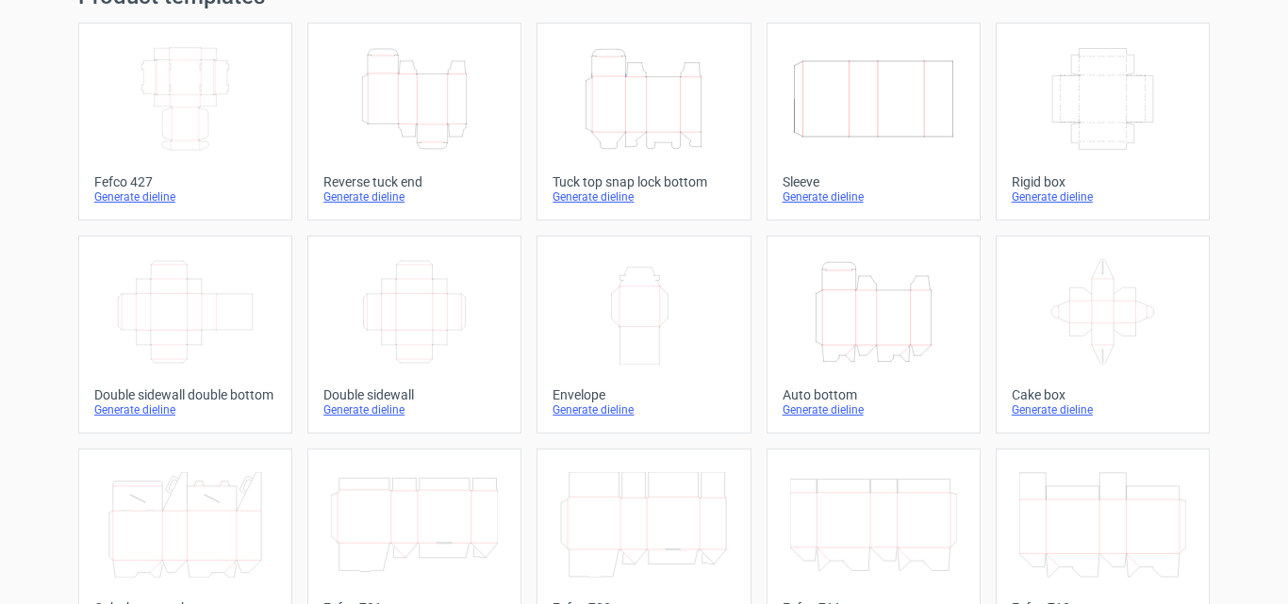
scroll to position [94, 0]
click at [853, 330] on icon "Height Depth Width" at bounding box center [873, 308] width 167 height 106
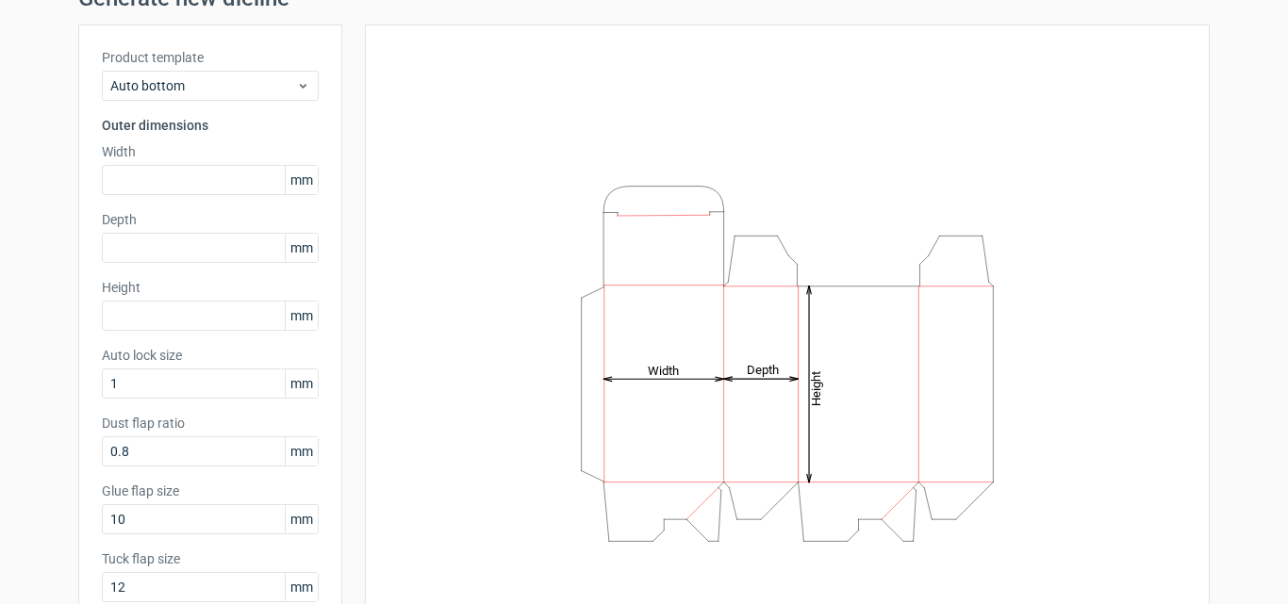
scroll to position [202, 0]
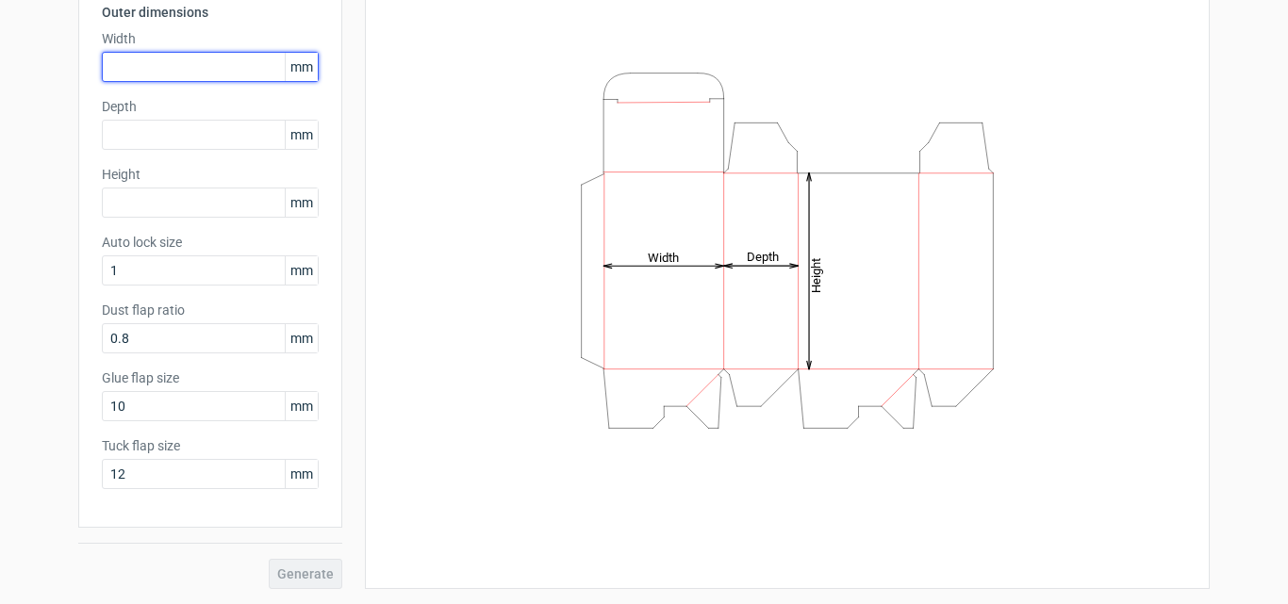
click at [128, 57] on input "text" at bounding box center [210, 67] width 217 height 30
type input "8"
type input "380"
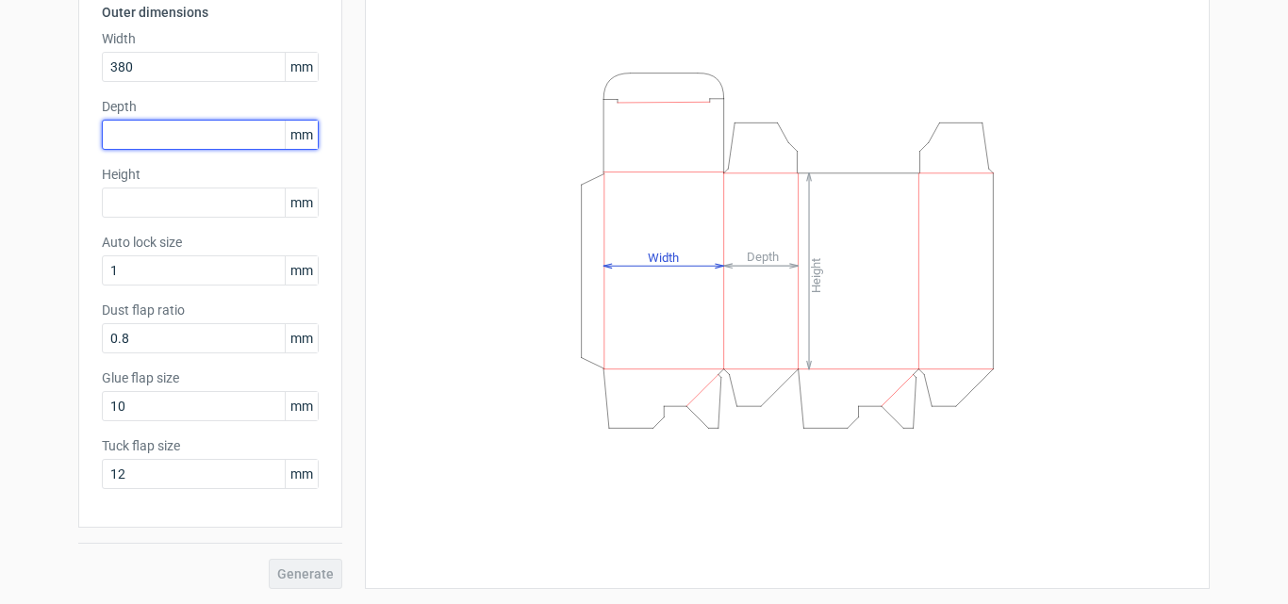
click at [137, 136] on input "text" at bounding box center [210, 135] width 217 height 30
type input "110"
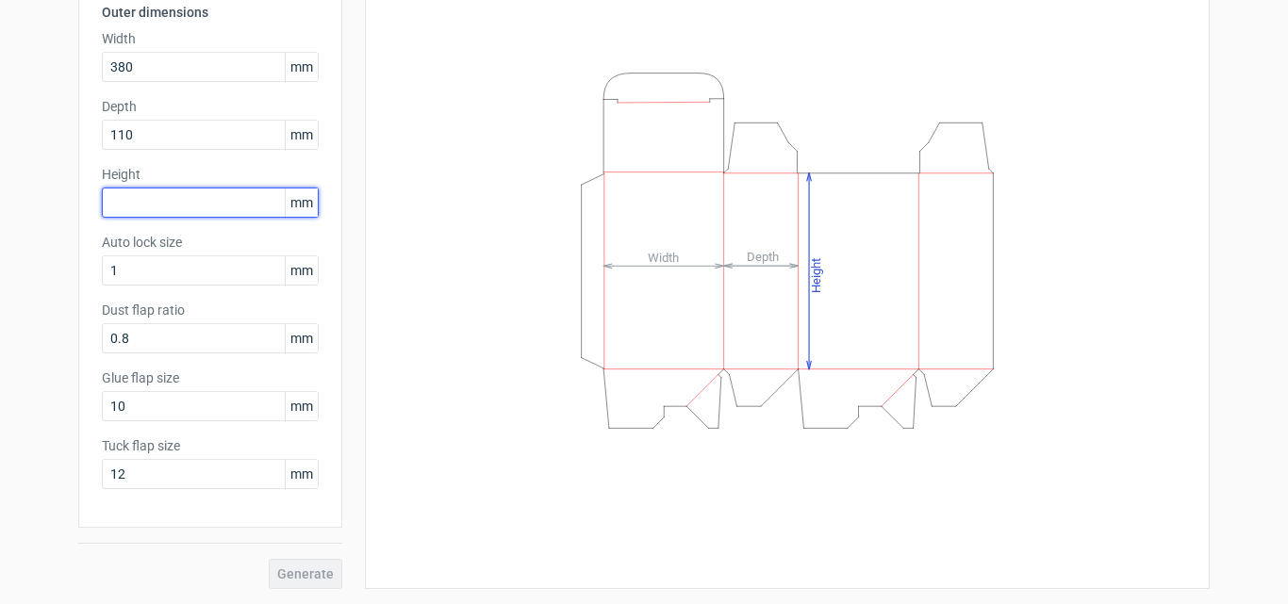
click at [133, 210] on input "text" at bounding box center [210, 203] width 217 height 30
type input "3"
type input "83"
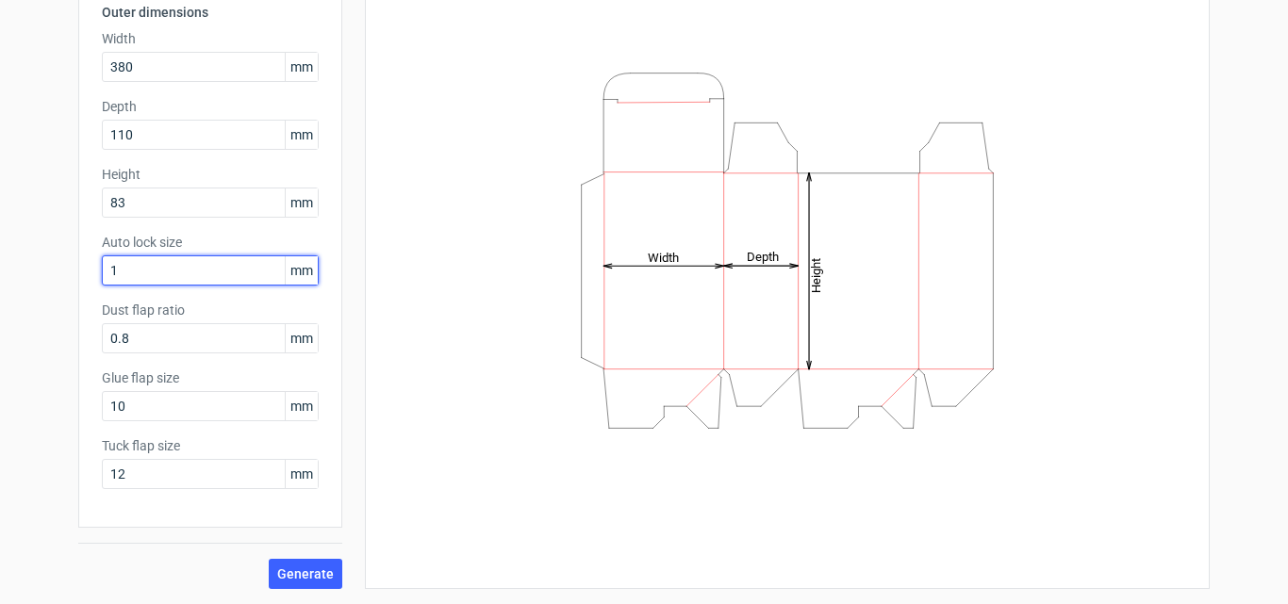
click at [125, 274] on input "1" at bounding box center [210, 270] width 217 height 30
drag, startPoint x: 125, startPoint y: 272, endPoint x: 86, endPoint y: 265, distance: 40.3
click at [86, 265] on div "Product template Auto bottom Outer dimensions Width 380 mm Depth 110 mm Height …" at bounding box center [210, 219] width 264 height 616
click at [352, 320] on div "Height Depth Width" at bounding box center [775, 250] width 867 height 678
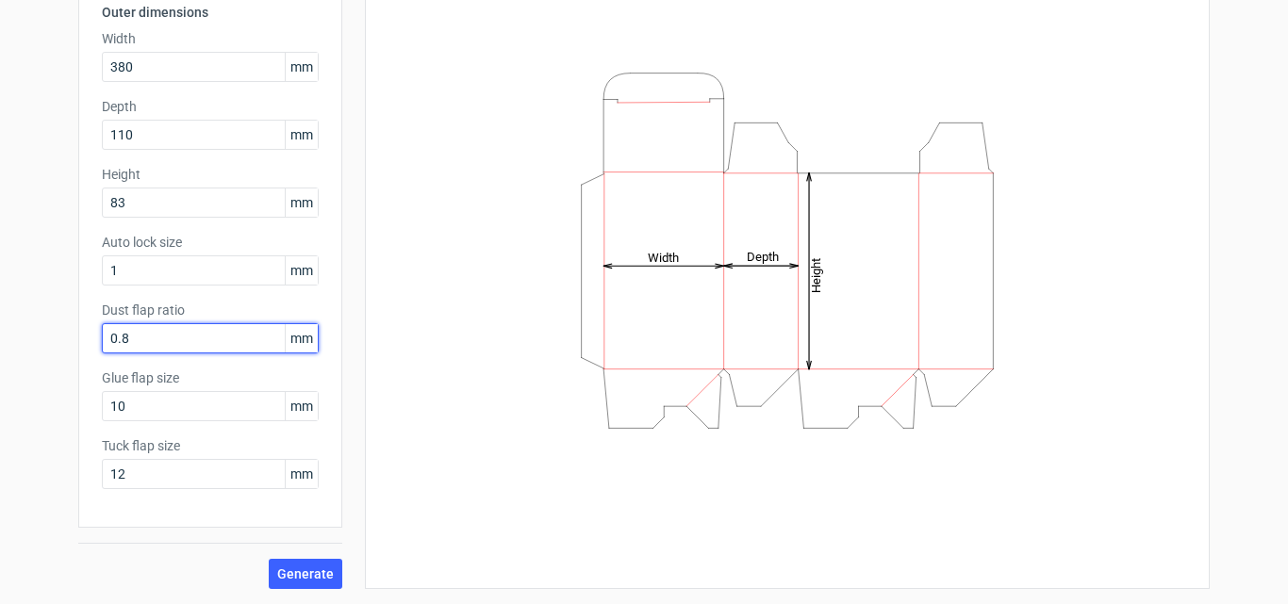
drag, startPoint x: 132, startPoint y: 348, endPoint x: 71, endPoint y: 350, distance: 61.3
click at [78, 351] on div "Product template Auto bottom Outer dimensions Width 380 mm Depth 110 mm Height …" at bounding box center [210, 219] width 264 height 616
type input "67"
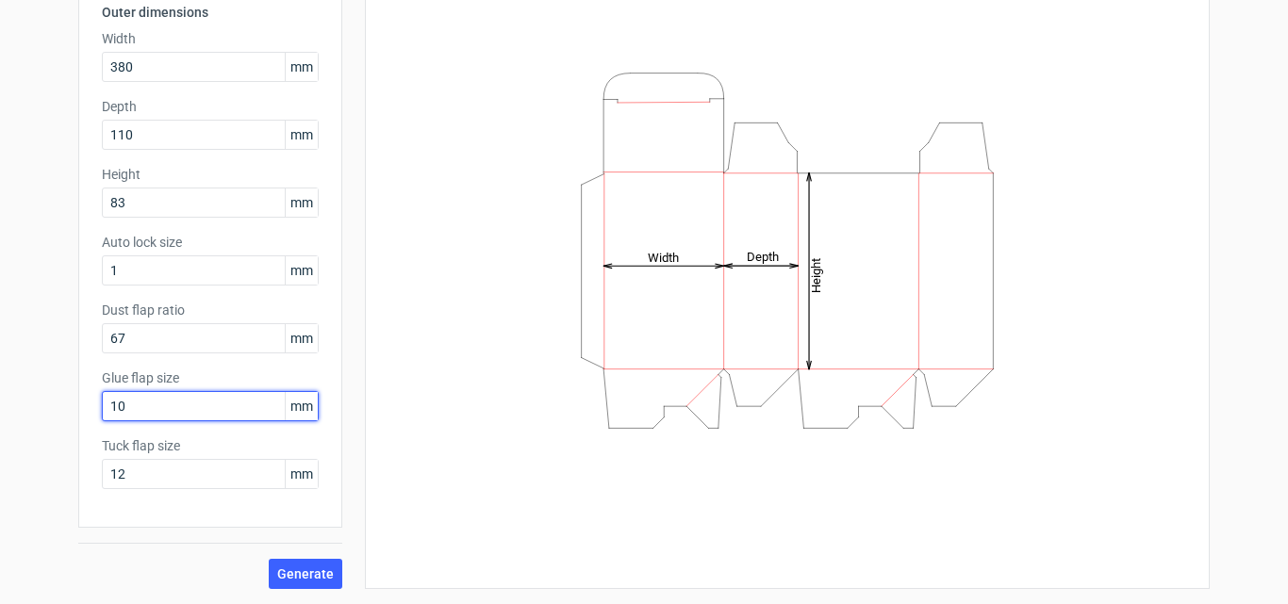
click at [130, 402] on input "10" at bounding box center [210, 406] width 217 height 30
drag, startPoint x: 159, startPoint y: 411, endPoint x: 73, endPoint y: 413, distance: 86.7
click at [78, 413] on div "Product template Auto bottom Outer dimensions Width 380 mm Depth 110 mm Height …" at bounding box center [210, 219] width 264 height 616
type input "25"
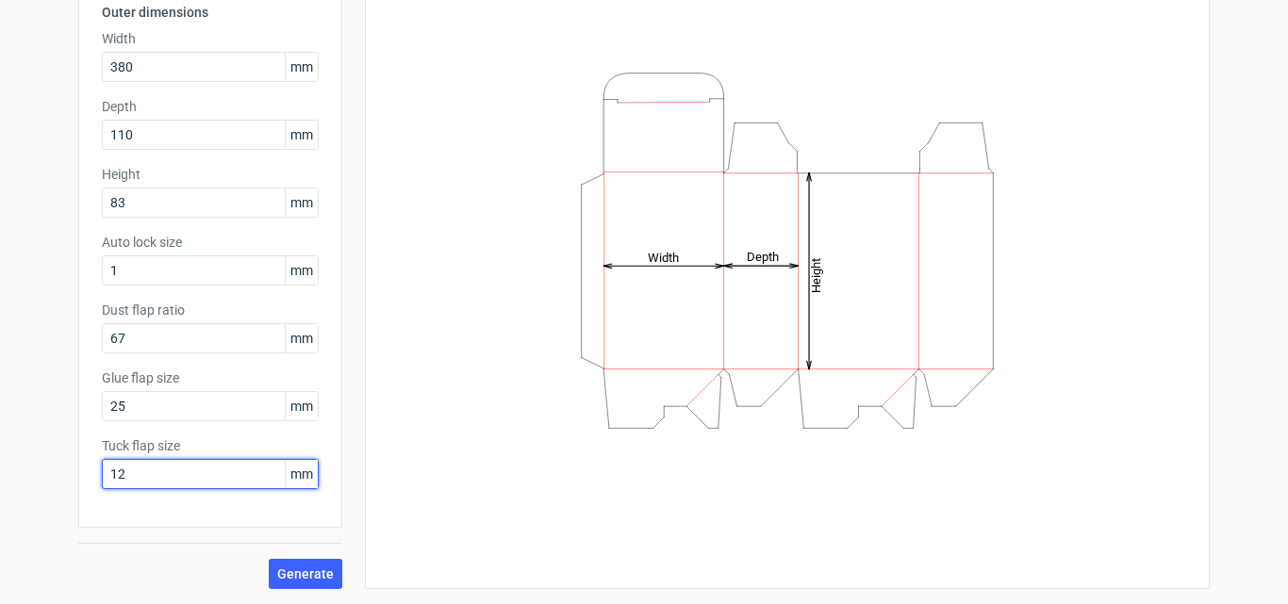
click at [137, 475] on input "12" at bounding box center [210, 474] width 217 height 30
drag, startPoint x: 135, startPoint y: 475, endPoint x: 79, endPoint y: 477, distance: 55.6
click at [79, 478] on div "Product template Auto bottom Outer dimensions Width 380 mm Depth 110 mm Height …" at bounding box center [210, 219] width 264 height 616
type input "25"
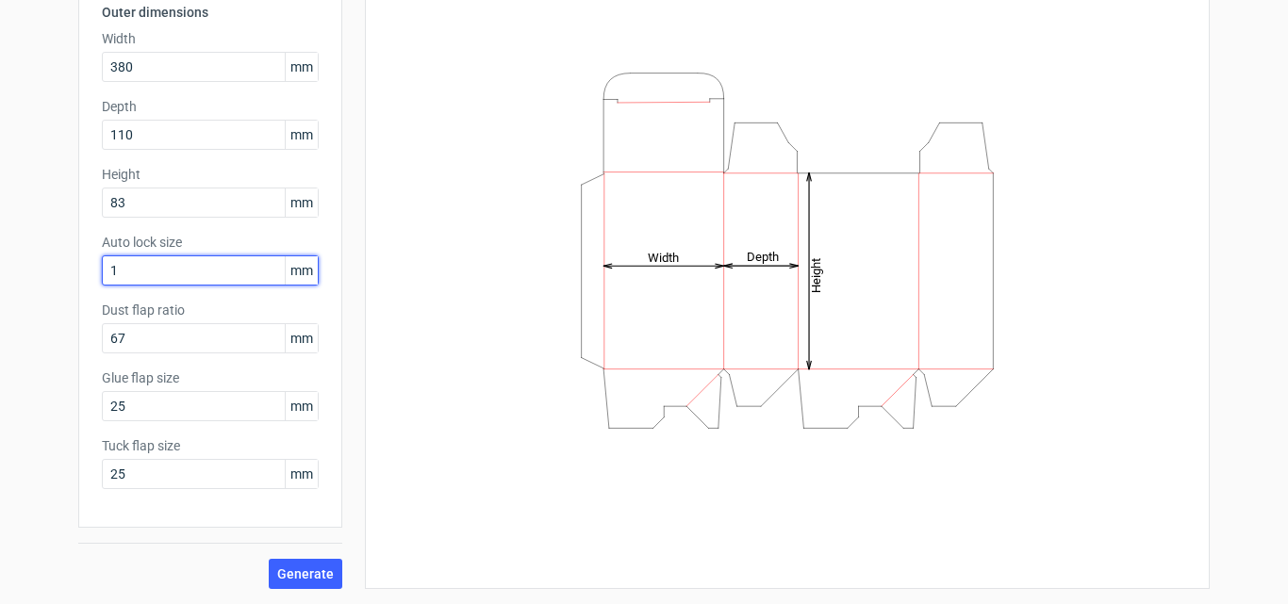
click at [172, 275] on input "1" at bounding box center [210, 270] width 217 height 30
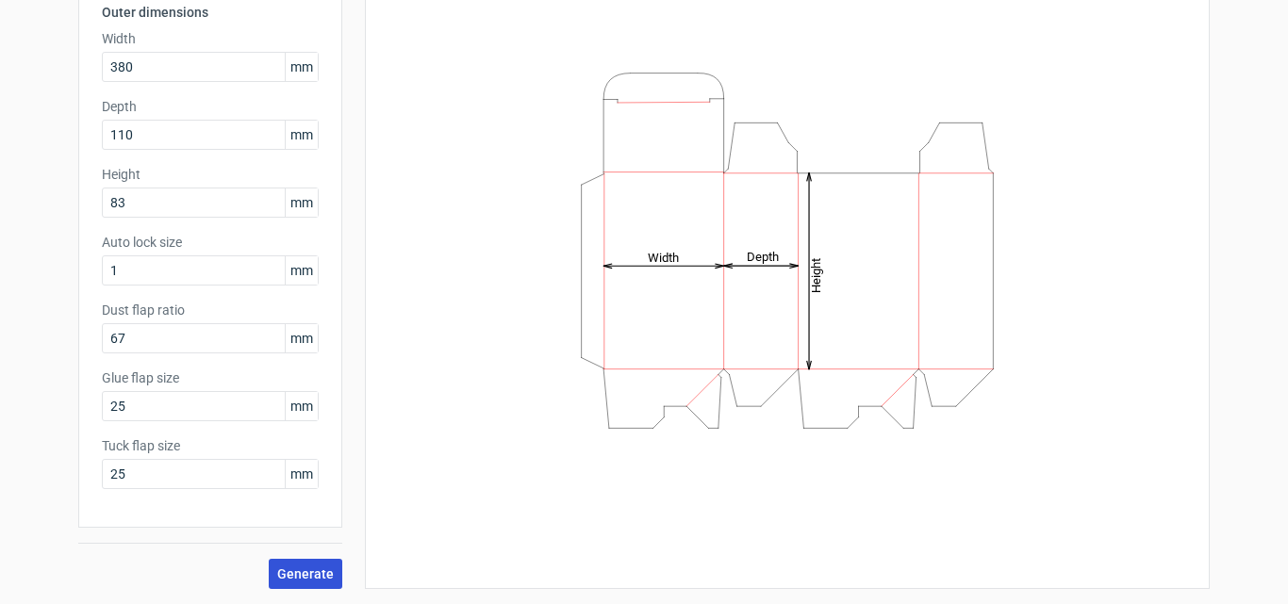
click at [284, 578] on span "Generate" at bounding box center [305, 573] width 57 height 13
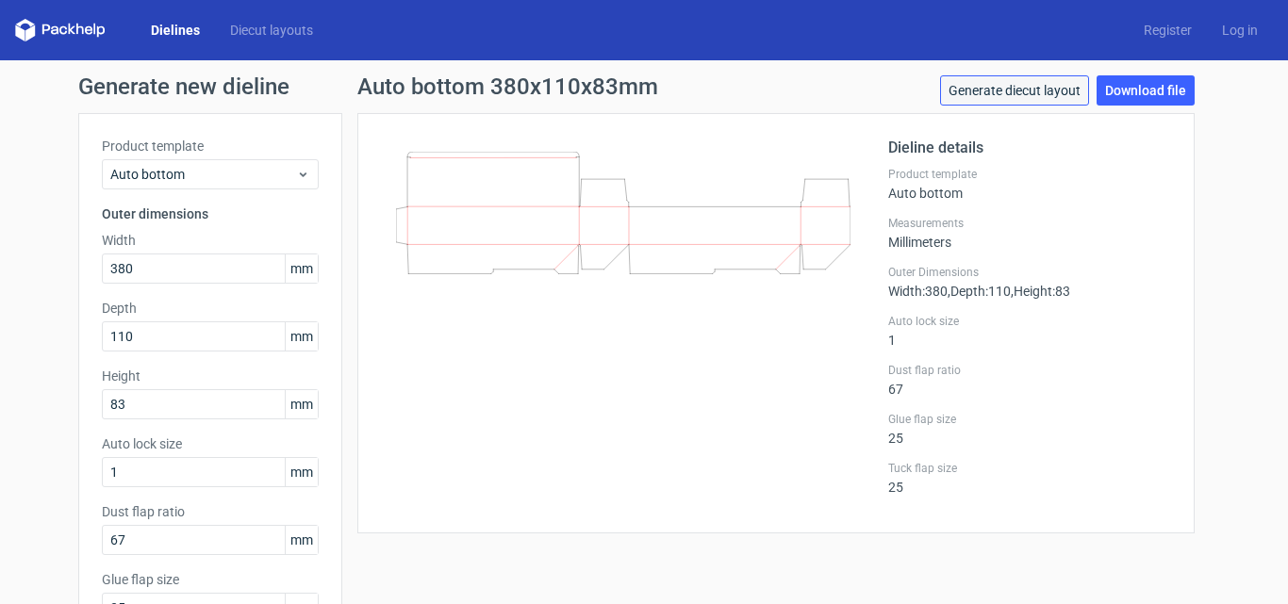
click at [1010, 86] on link "Generate diecut layout" at bounding box center [1014, 90] width 149 height 30
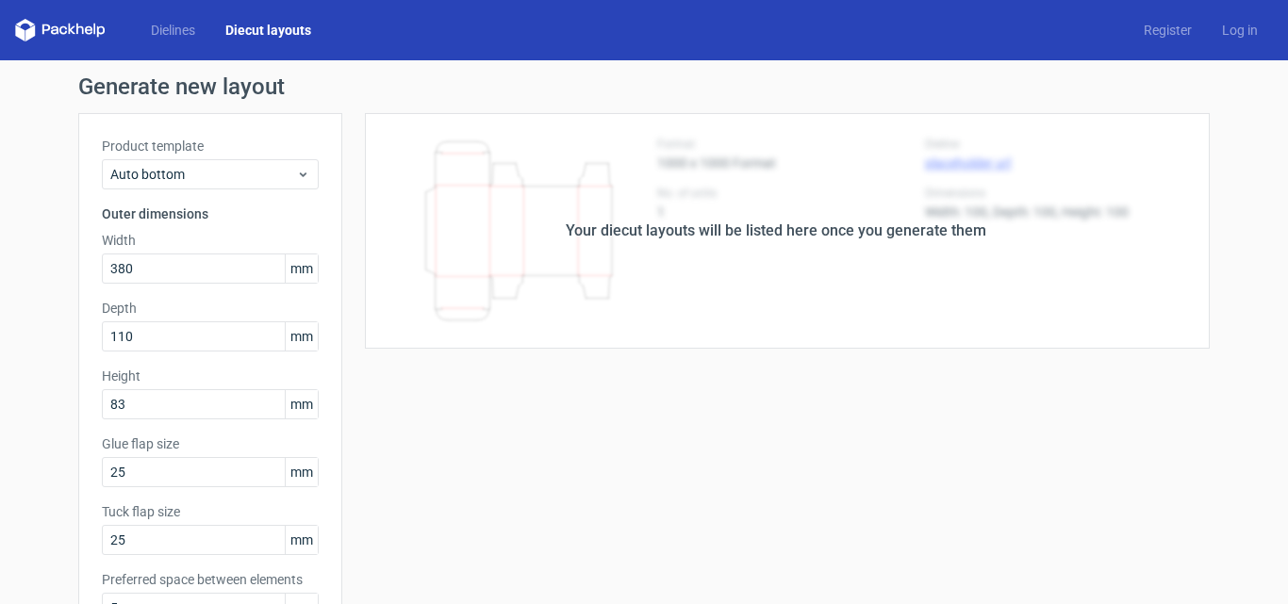
click at [787, 268] on div "Your diecut layouts will be listed here once you generate them" at bounding box center [775, 231] width 867 height 236
click at [823, 218] on div "Your diecut layouts will be listed here once you generate them" at bounding box center [775, 231] width 867 height 236
click at [824, 242] on div "Your diecut layouts will be listed here once you generate them" at bounding box center [775, 231] width 867 height 236
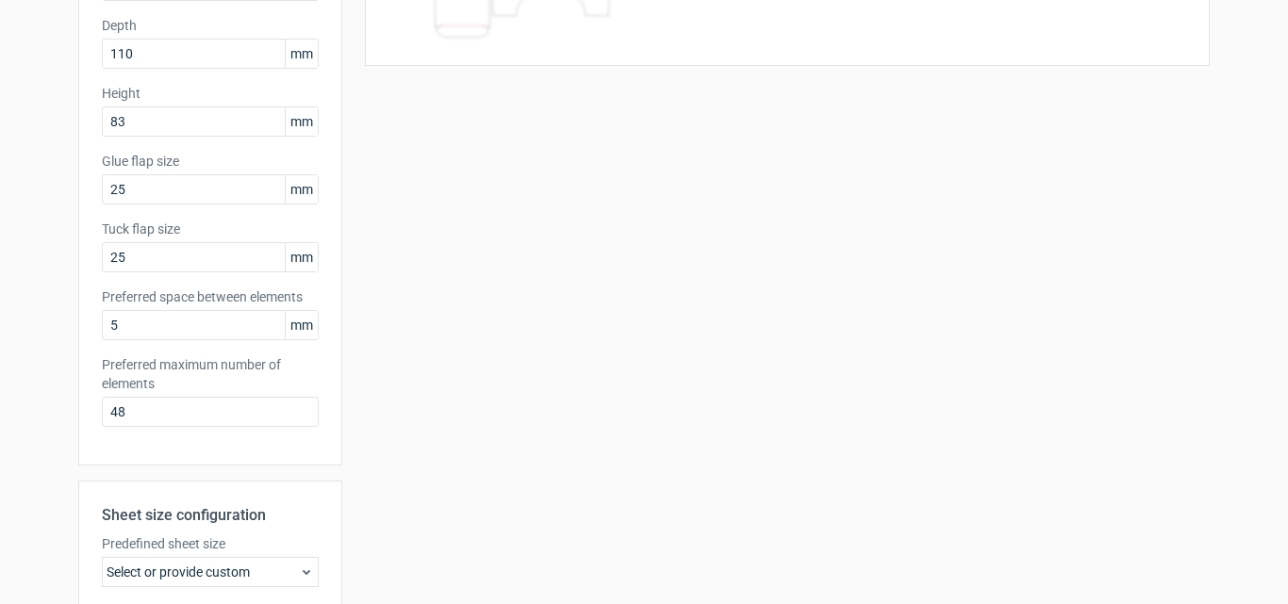
scroll to position [547, 0]
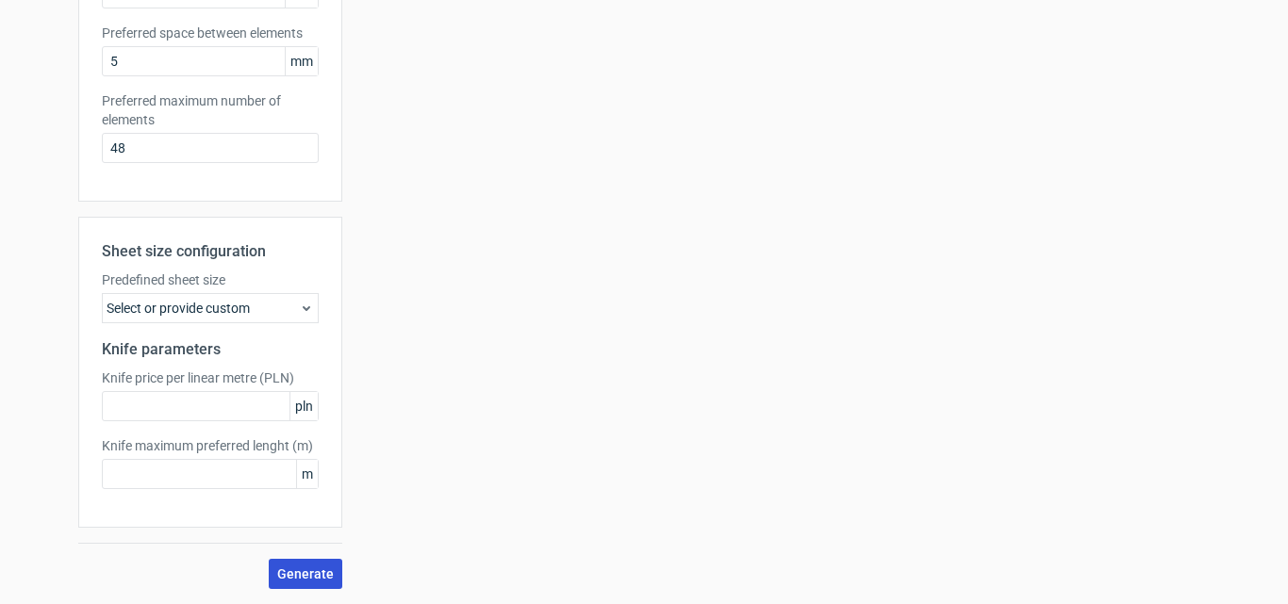
click at [286, 572] on span "Generate" at bounding box center [305, 573] width 57 height 13
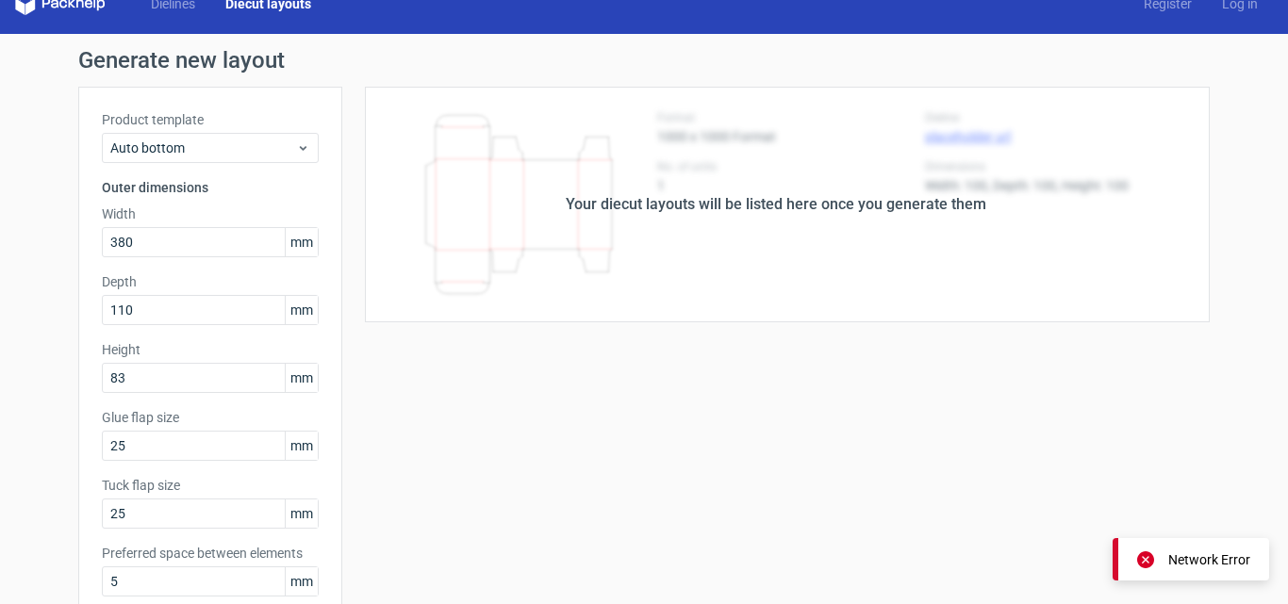
scroll to position [0, 0]
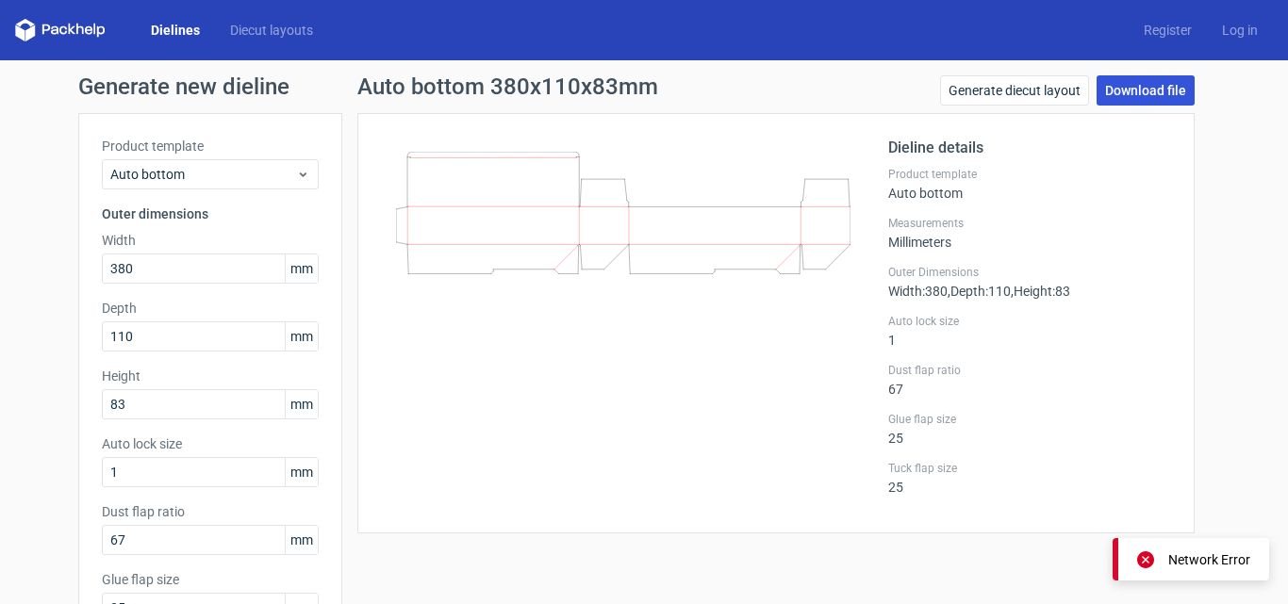
click at [1133, 87] on link "Download file" at bounding box center [1145, 90] width 98 height 30
